Goal: Information Seeking & Learning: Learn about a topic

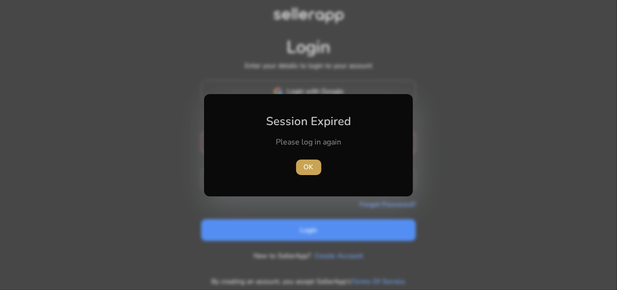
click at [311, 168] on span "OK" at bounding box center [309, 167] width 10 height 10
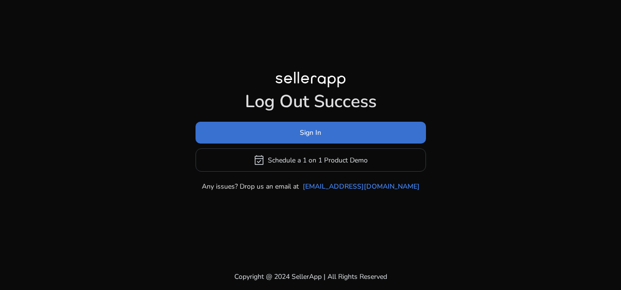
click at [353, 131] on span at bounding box center [310, 132] width 230 height 23
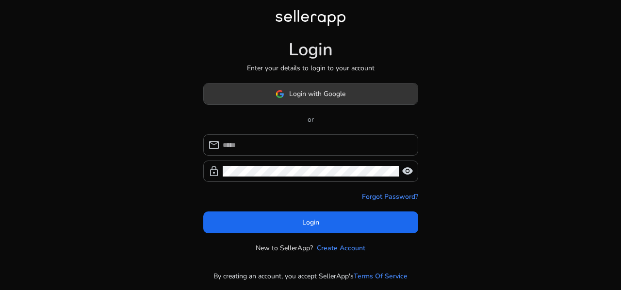
click at [323, 97] on span "Login with Google" at bounding box center [317, 94] width 56 height 10
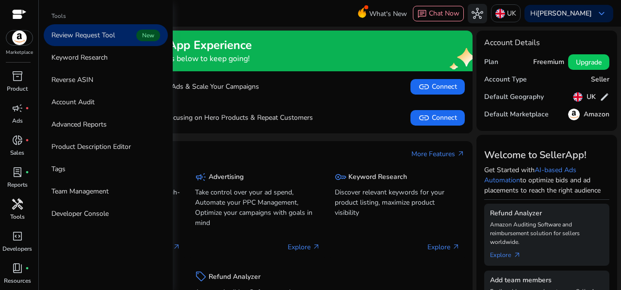
click at [16, 210] on span "handyman" at bounding box center [18, 204] width 12 height 12
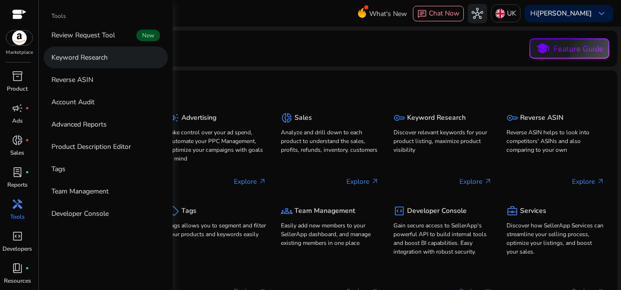
click at [104, 50] on link "Keyword Research" at bounding box center [106, 58] width 124 height 22
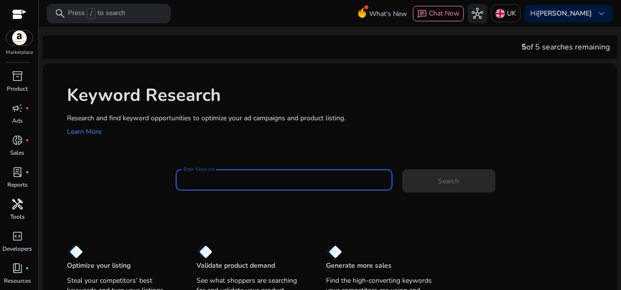
click at [223, 175] on input "Enter Keyword" at bounding box center [283, 180] width 201 height 11
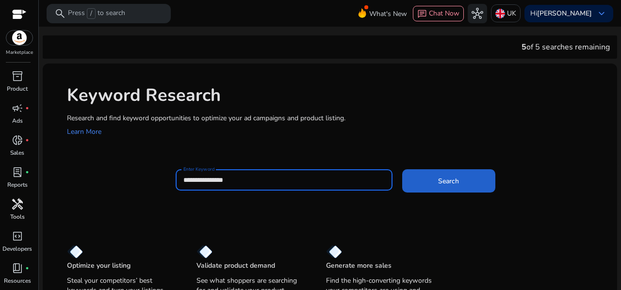
type input "**********"
click at [456, 187] on span at bounding box center [448, 180] width 93 height 23
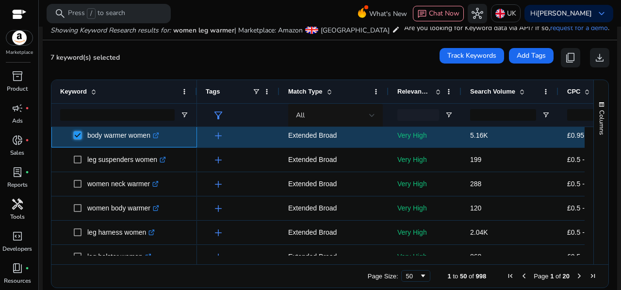
scroll to position [213, 0]
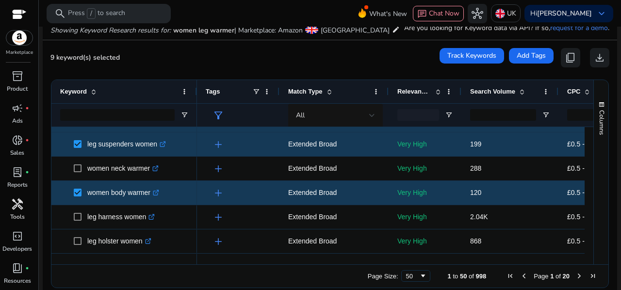
drag, startPoint x: 585, startPoint y: 156, endPoint x: 587, endPoint y: 166, distance: 10.8
click at [587, 166] on div at bounding box center [588, 191] width 9 height 129
click at [495, 91] on span "Search Volume" at bounding box center [492, 91] width 45 height 7
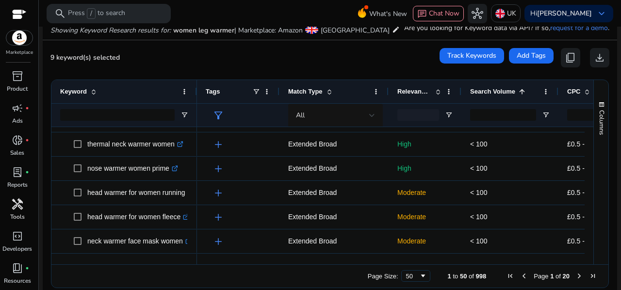
click at [495, 91] on span "Search Volume" at bounding box center [492, 91] width 45 height 7
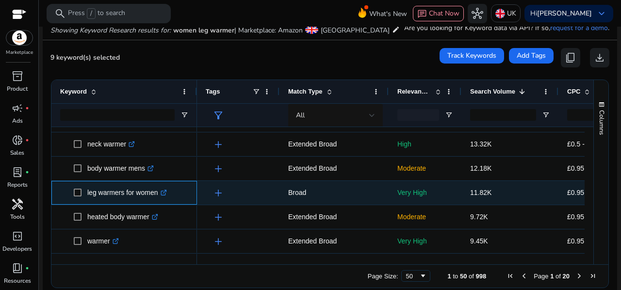
click at [81, 190] on span at bounding box center [81, 193] width 14 height 20
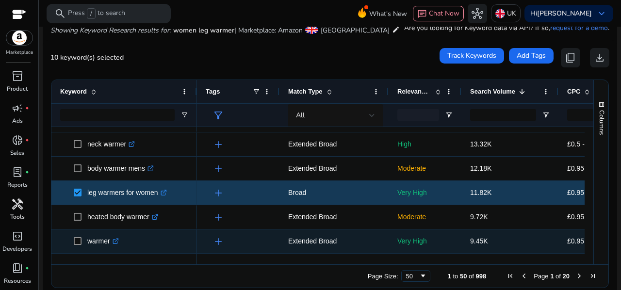
click at [72, 241] on span "warmer .st0{fill:#2c8af8}" at bounding box center [124, 241] width 128 height 20
click at [81, 243] on span at bounding box center [81, 241] width 14 height 20
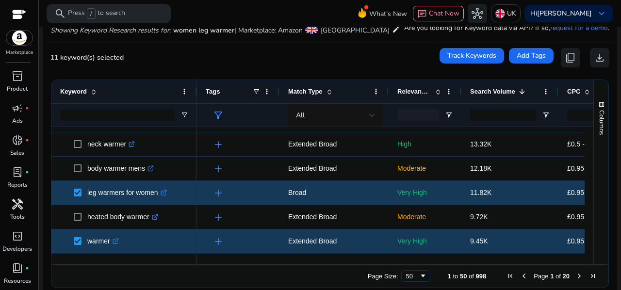
click at [593, 153] on div "Columns Keyword Column Labels Drag here to set column labels" at bounding box center [600, 172] width 15 height 184
drag, startPoint x: 589, startPoint y: 153, endPoint x: 590, endPoint y: 159, distance: 5.9
click at [593, 159] on div "Columns Keyword Column Labels Drag here to set column labels" at bounding box center [600, 172] width 15 height 184
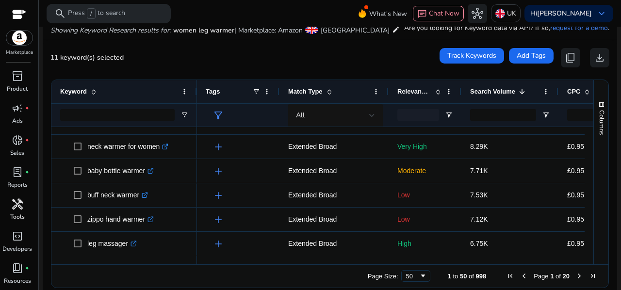
scroll to position [414, 0]
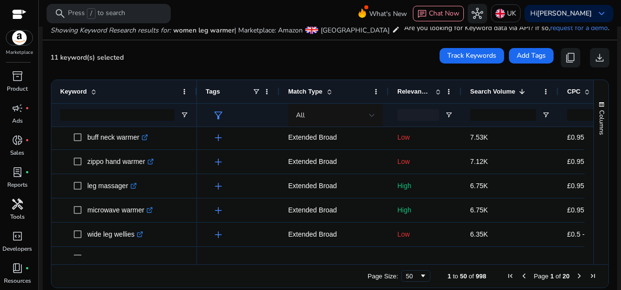
click at [408, 90] on span "Relevance Score" at bounding box center [414, 91] width 34 height 7
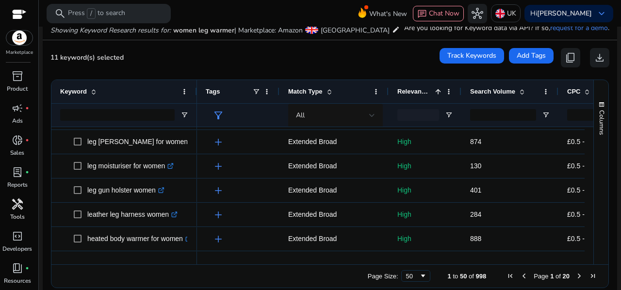
scroll to position [18, 0]
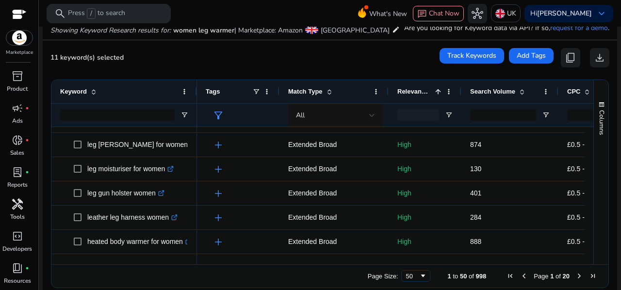
click at [412, 89] on span "Relevance Score" at bounding box center [414, 91] width 34 height 7
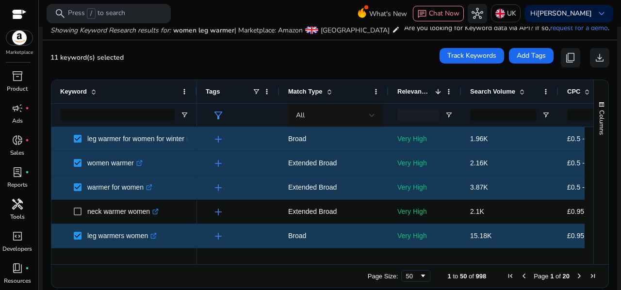
scroll to position [0, 0]
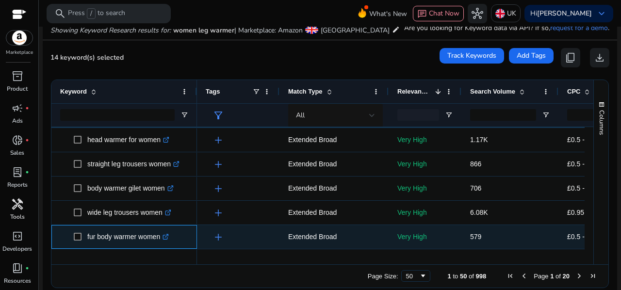
click at [81, 237] on span at bounding box center [81, 237] width 14 height 20
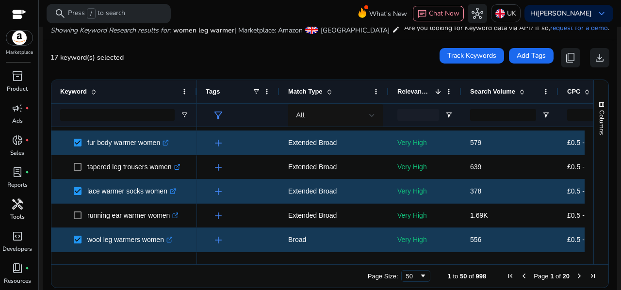
drag, startPoint x: 589, startPoint y: 196, endPoint x: 589, endPoint y: 202, distance: 6.3
click at [593, 202] on div "Columns Keyword Column Labels Drag here to set column labels" at bounding box center [600, 172] width 15 height 184
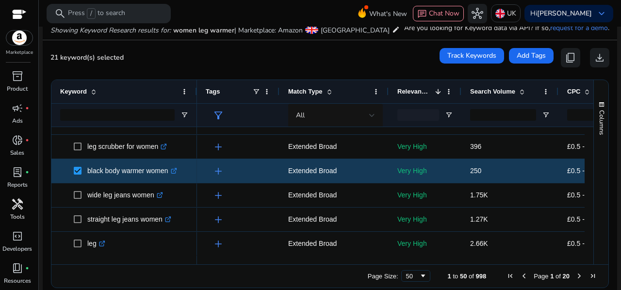
click at [575, 274] on span "Next Page" at bounding box center [579, 276] width 8 height 8
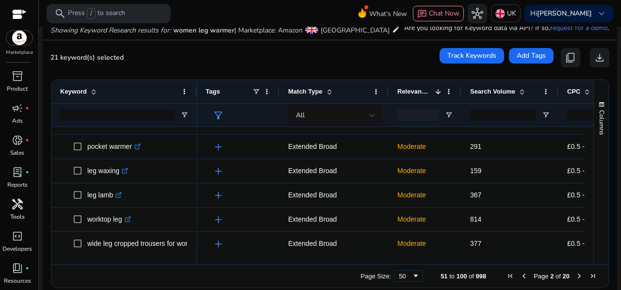
click at [575, 275] on span "Next Page" at bounding box center [579, 276] width 8 height 8
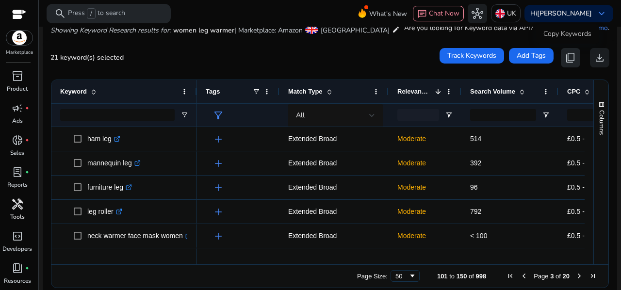
click at [566, 60] on span "content_copy" at bounding box center [570, 58] width 12 height 12
click at [94, 57] on span "21 keyword(s) selected" at bounding box center [86, 57] width 73 height 9
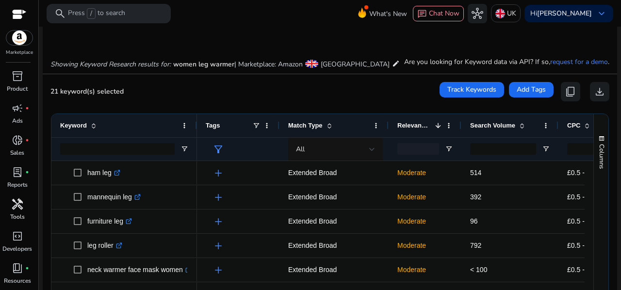
scroll to position [126, 0]
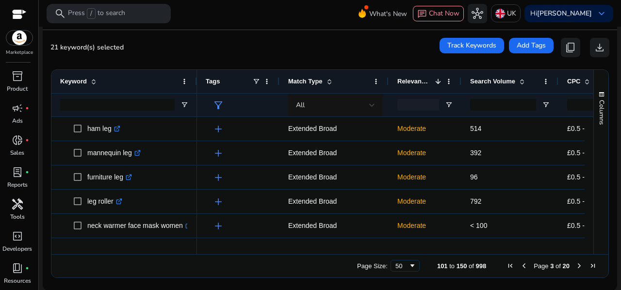
click at [577, 266] on span "Next Page" at bounding box center [579, 266] width 8 height 8
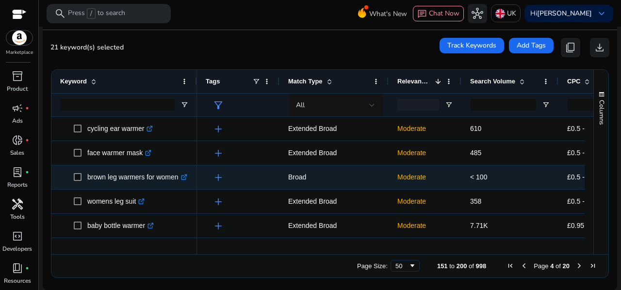
click at [185, 179] on icon ".st0{fill:#2c8af8}" at bounding box center [184, 177] width 6 height 6
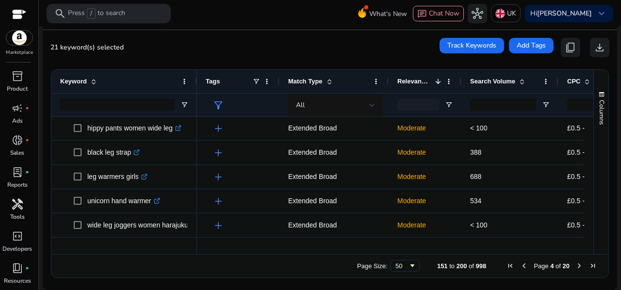
scroll to position [152, 0]
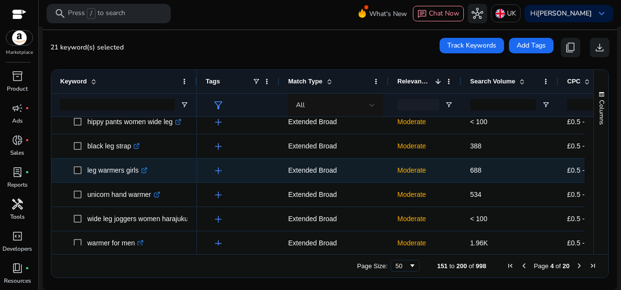
click at [144, 171] on icon ".st0{fill:#2c8af8}" at bounding box center [144, 170] width 6 height 6
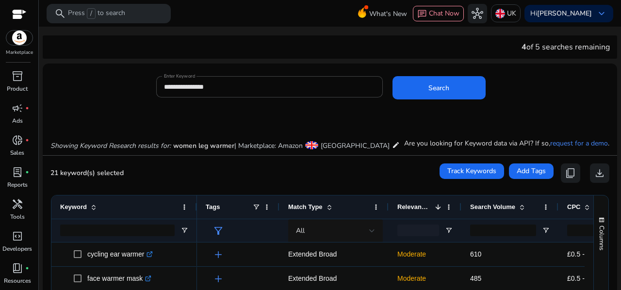
scroll to position [152, 0]
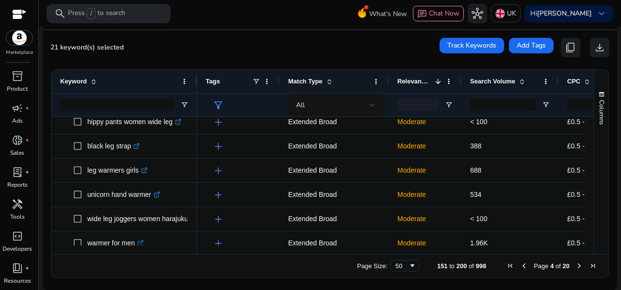
click at [422, 74] on div "Relevance Score 1" at bounding box center [419, 81] width 45 height 18
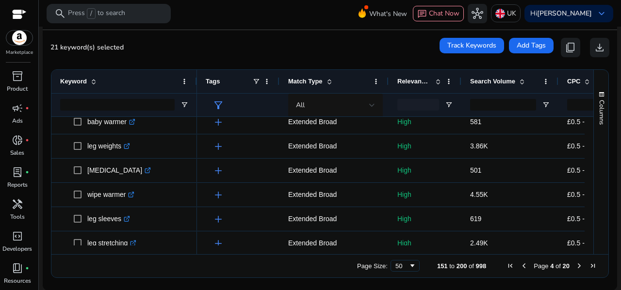
click at [410, 82] on span "Relevance Score" at bounding box center [414, 81] width 34 height 7
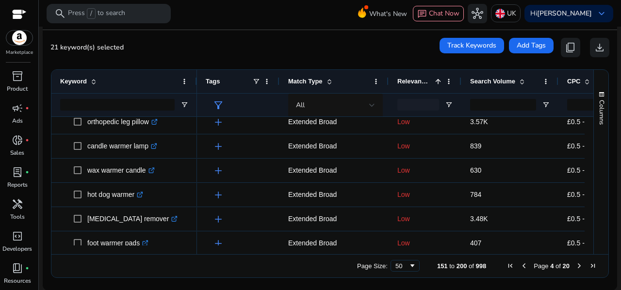
click at [410, 82] on span "Relevance Score" at bounding box center [414, 81] width 34 height 7
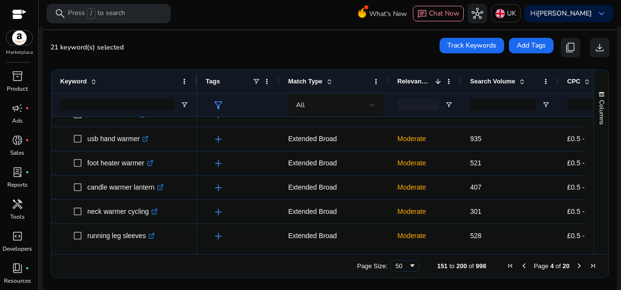
scroll to position [502, 0]
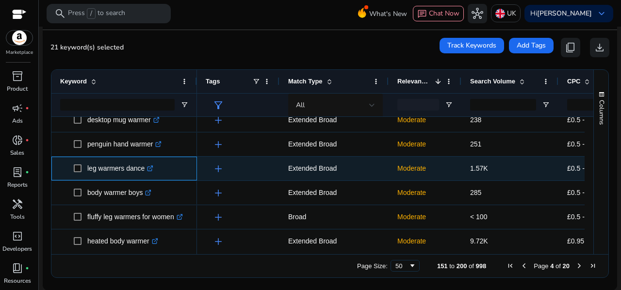
click at [150, 169] on icon ".st0{fill:#2c8af8}" at bounding box center [150, 168] width 6 height 6
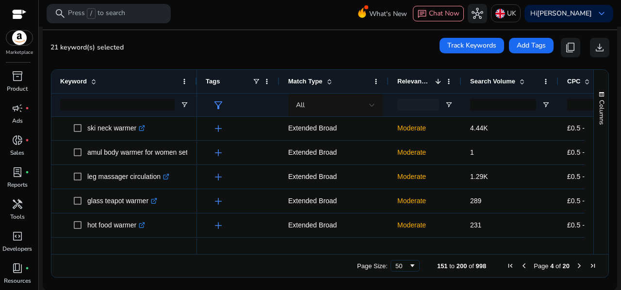
drag, startPoint x: 590, startPoint y: 215, endPoint x: 592, endPoint y: 227, distance: 12.3
click at [594, 227] on div "Columns" at bounding box center [601, 162] width 15 height 184
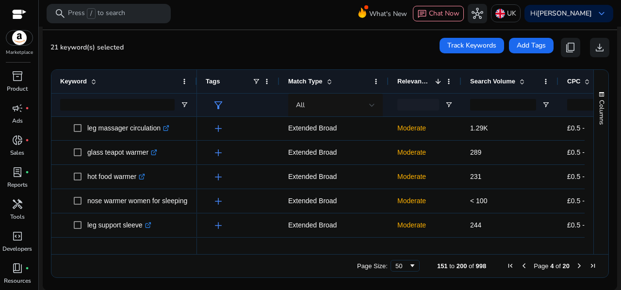
scroll to position [952, 0]
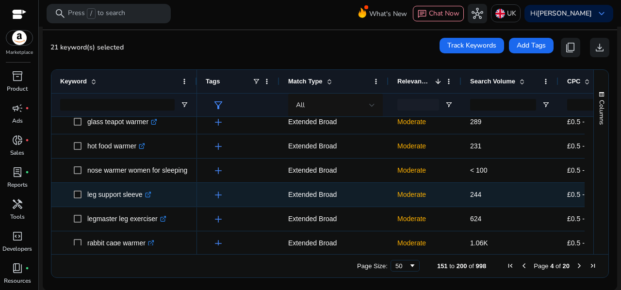
click at [148, 195] on icon ".st0{fill:#2c8af8}" at bounding box center [148, 195] width 6 height 6
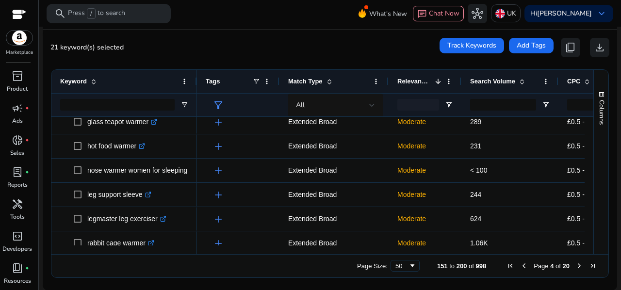
click at [577, 264] on span "Next Page" at bounding box center [579, 266] width 8 height 8
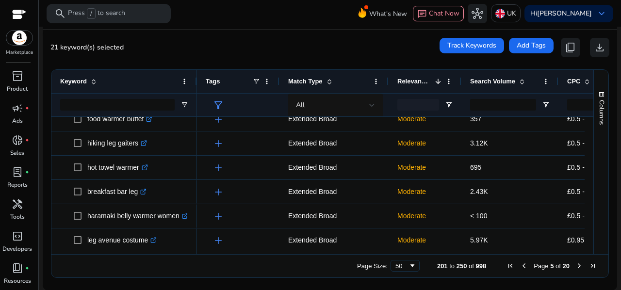
scroll to position [268, 0]
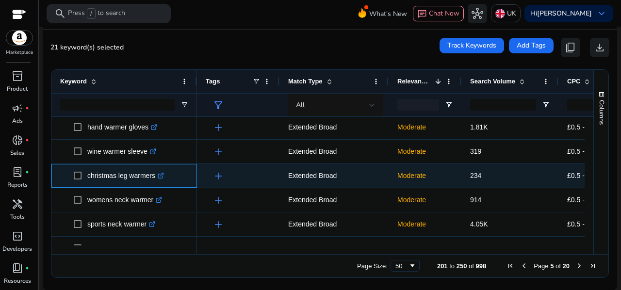
click at [161, 177] on icon ".st0{fill:#2c8af8}" at bounding box center [161, 176] width 6 height 6
click at [155, 173] on p "red leg warmers for women .st0{fill:#2c8af8}" at bounding box center [132, 175] width 91 height 20
click at [178, 173] on icon ".st0{fill:#2c8af8}" at bounding box center [175, 175] width 6 height 6
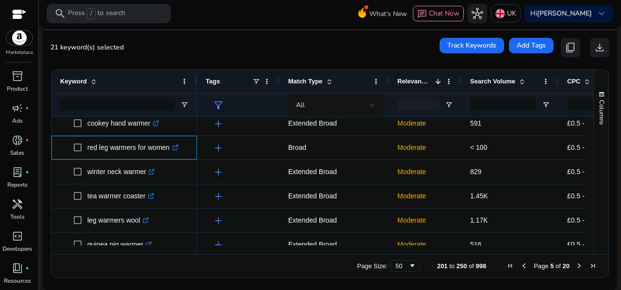
scroll to position [594, 0]
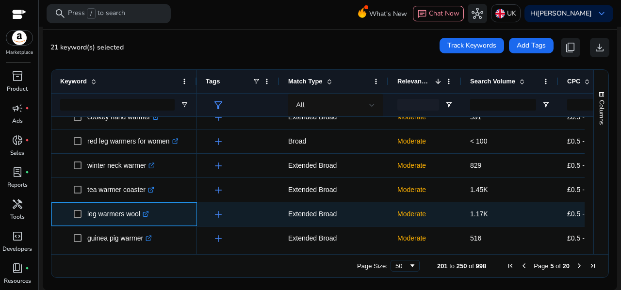
click at [145, 216] on icon ".st0{fill:#2c8af8}" at bounding box center [146, 214] width 6 height 6
